Goal: Task Accomplishment & Management: Manage account settings

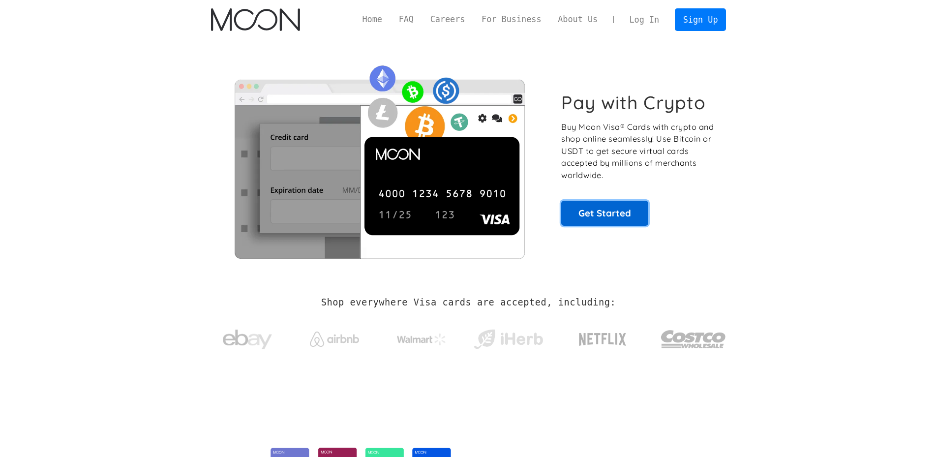
click at [635, 212] on link "Get Started" at bounding box center [604, 213] width 87 height 25
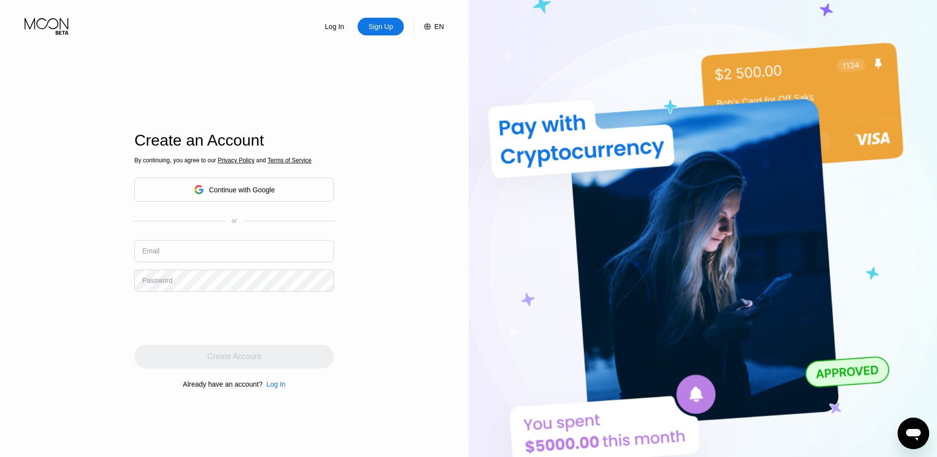
click at [236, 187] on div "Continue with Google" at bounding box center [242, 190] width 66 height 8
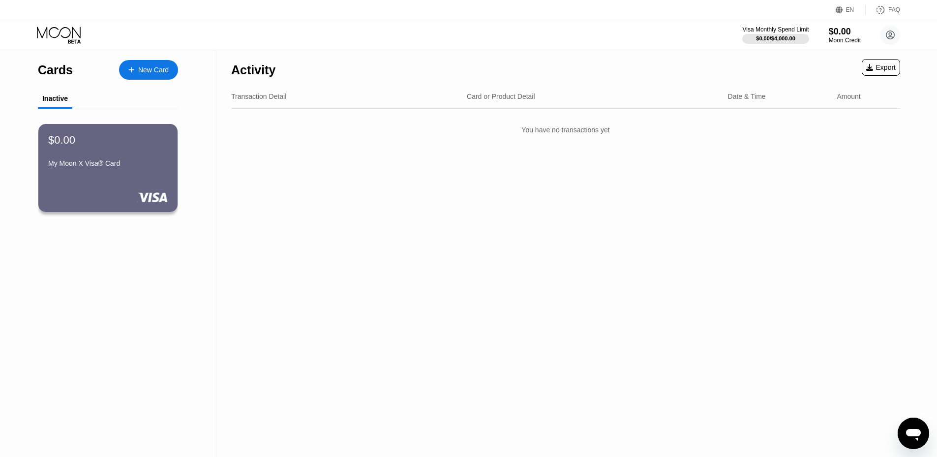
click at [148, 71] on div "New Card" at bounding box center [153, 70] width 30 height 8
